Goal: Transaction & Acquisition: Purchase product/service

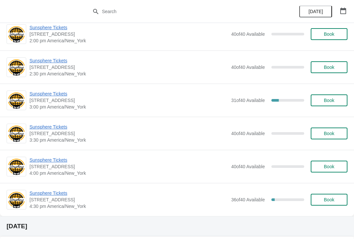
scroll to position [257, 0]
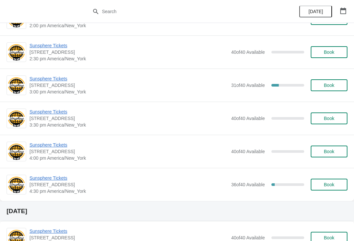
click at [41, 76] on span "Sunsphere Tickets" at bounding box center [129, 78] width 199 height 7
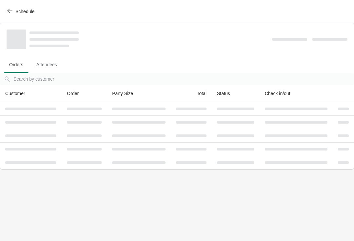
scroll to position [0, 0]
